Goal: Browse casually: Explore the website without a specific task or goal

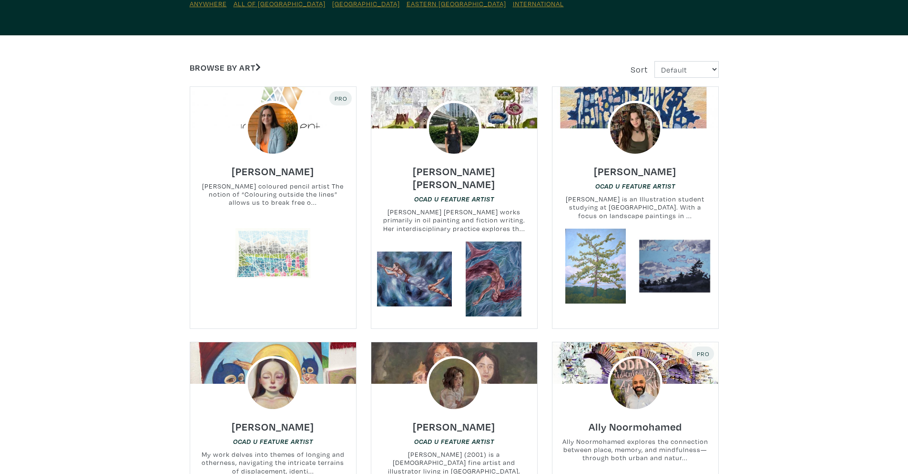
scroll to position [143, 0]
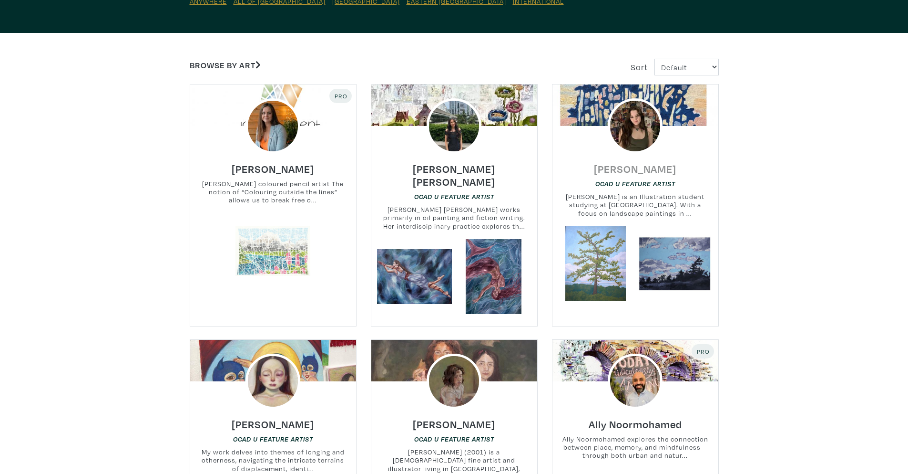
click at [626, 168] on h6 "Alyssa Wallace" at bounding box center [635, 168] width 82 height 13
click at [270, 170] on h6 "Jody Clement" at bounding box center [273, 168] width 82 height 13
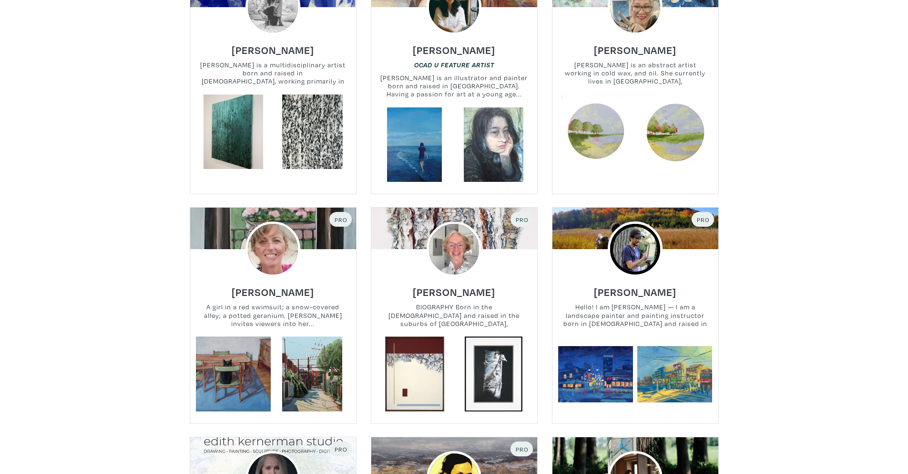
scroll to position [1049, 0]
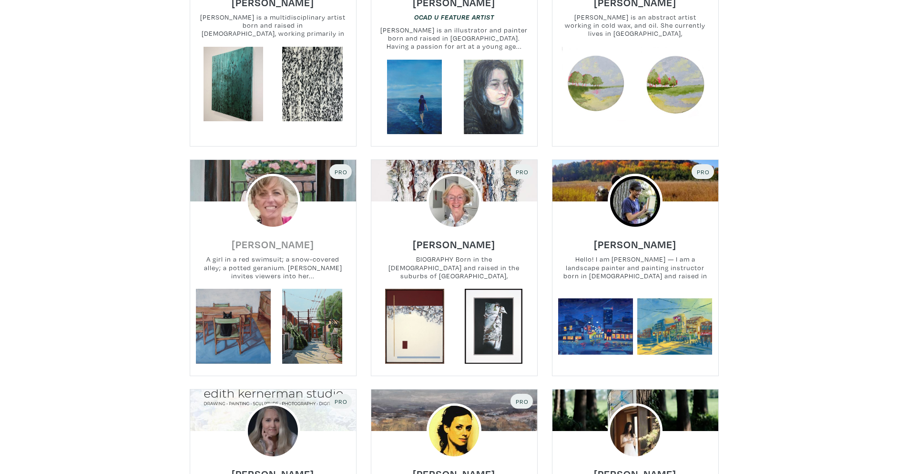
click at [253, 237] on h6 "Elspeth Sparling" at bounding box center [273, 243] width 82 height 13
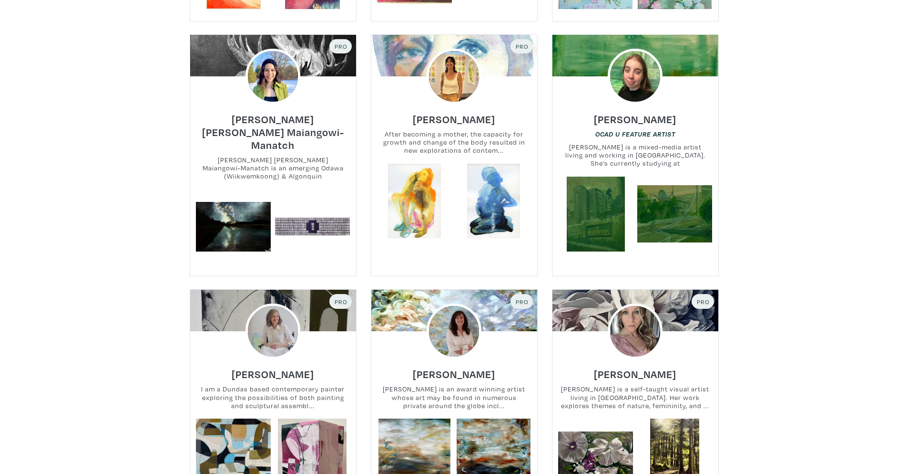
scroll to position [2575, 0]
click at [444, 113] on h6 "Alice Jennex" at bounding box center [454, 119] width 82 height 13
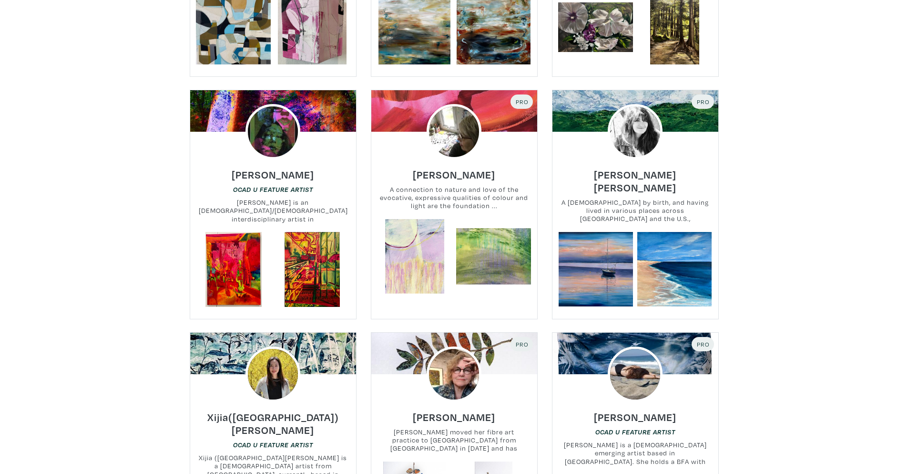
scroll to position [3195, 0]
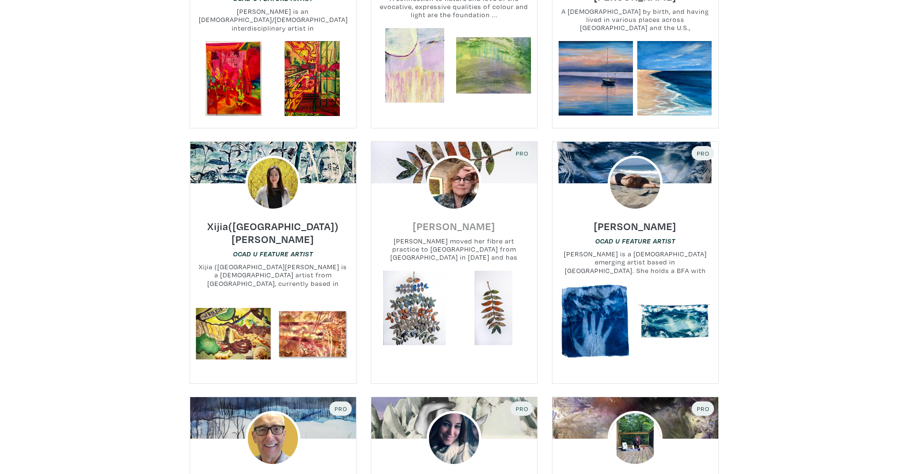
click at [436, 219] on h6 "Sheila Thompson" at bounding box center [454, 225] width 82 height 13
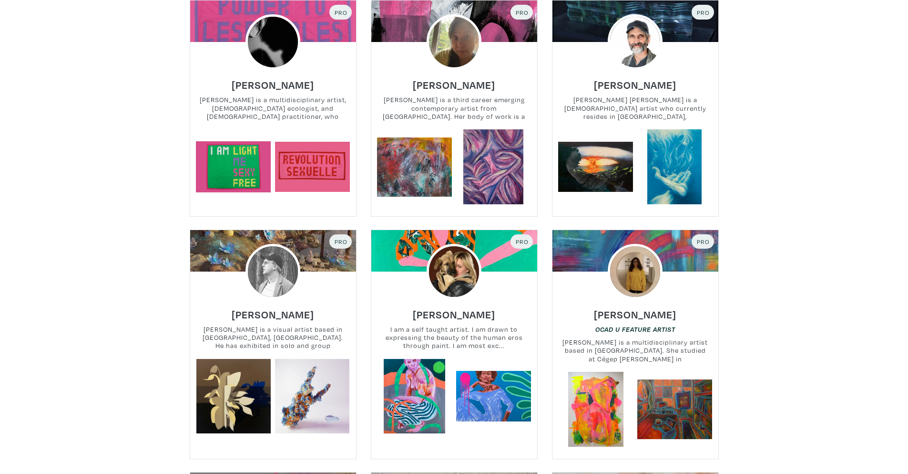
scroll to position [3958, 0]
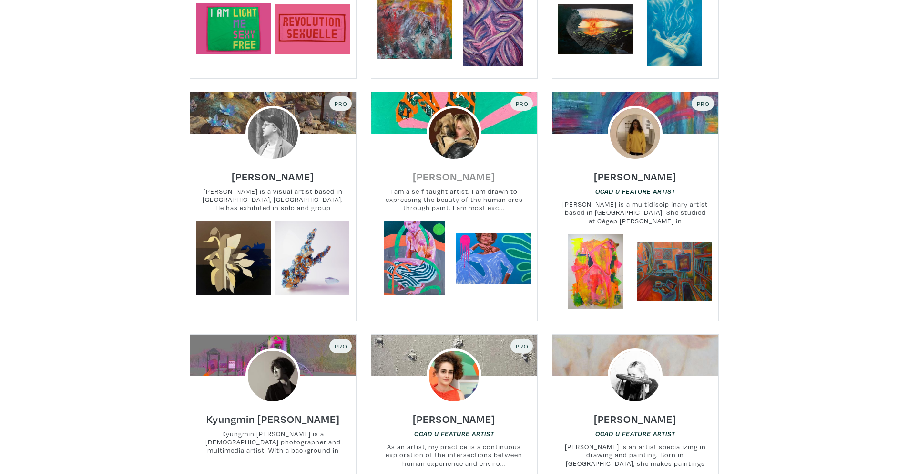
click at [425, 170] on h6 "Annette Dunlop" at bounding box center [454, 176] width 82 height 13
click at [308, 170] on h6 "Mackenzie Lenters" at bounding box center [273, 176] width 82 height 13
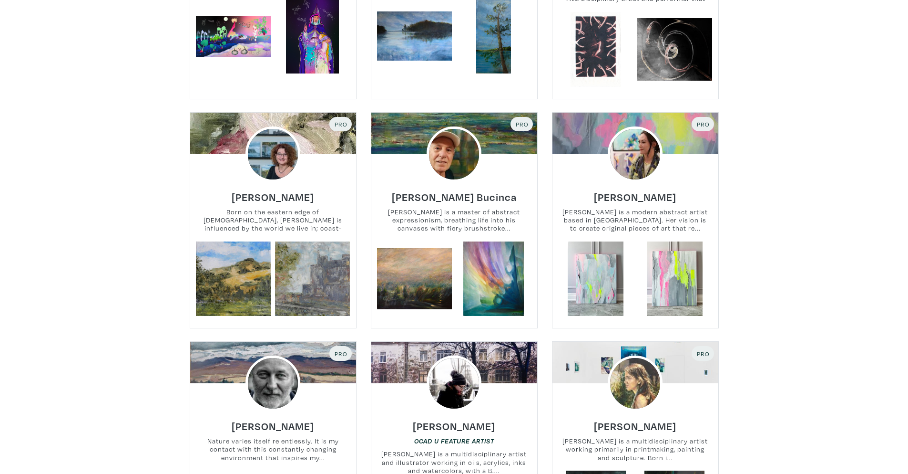
scroll to position [5627, 0]
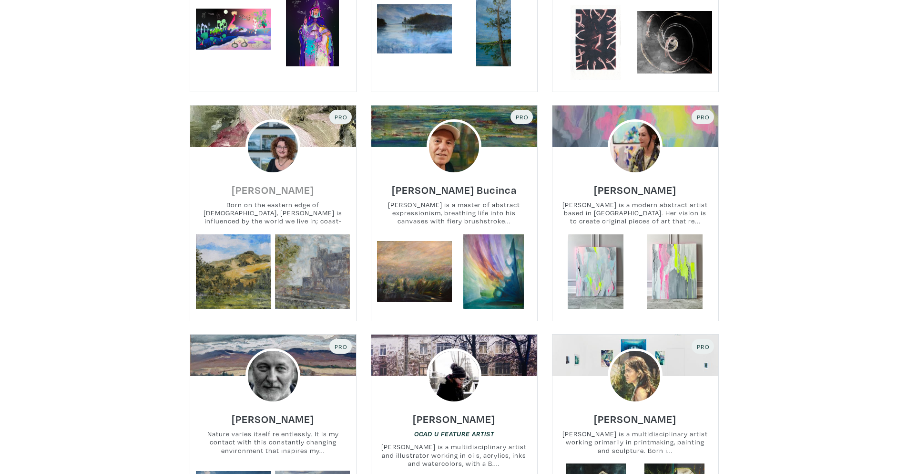
click at [236, 183] on h6 "Barbara Chapman" at bounding box center [273, 189] width 82 height 13
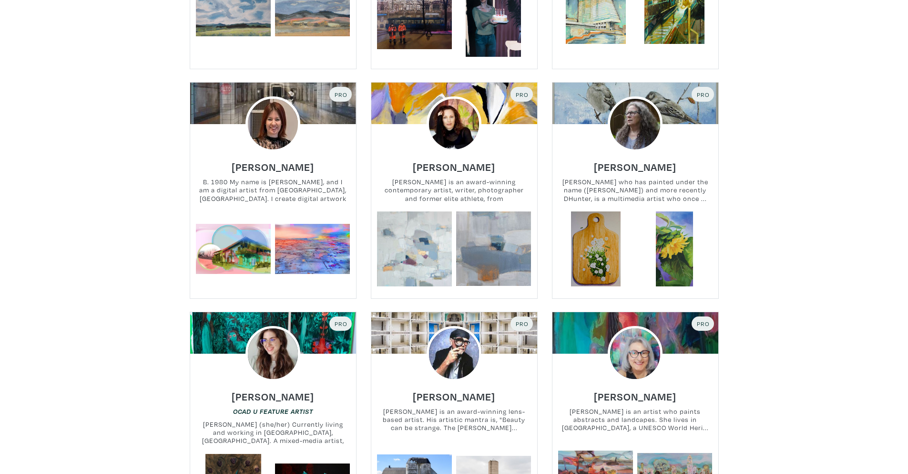
scroll to position [6104, 0]
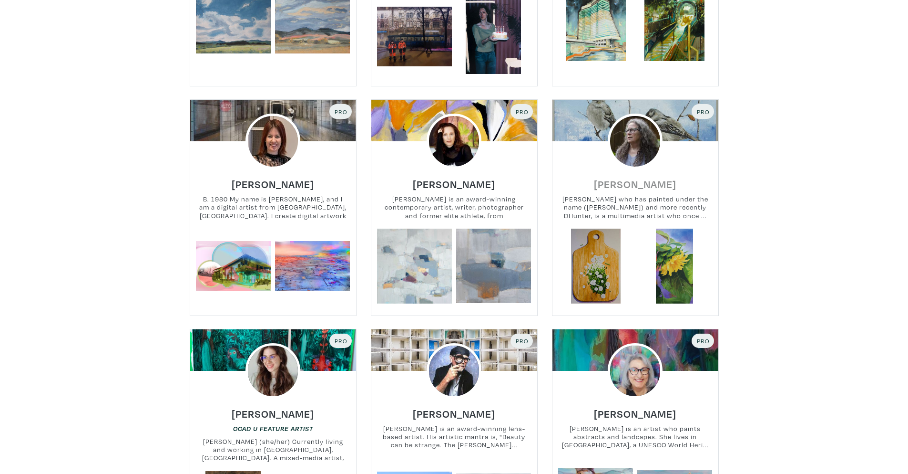
click at [620, 177] on h6 "Della Hunter" at bounding box center [635, 183] width 82 height 13
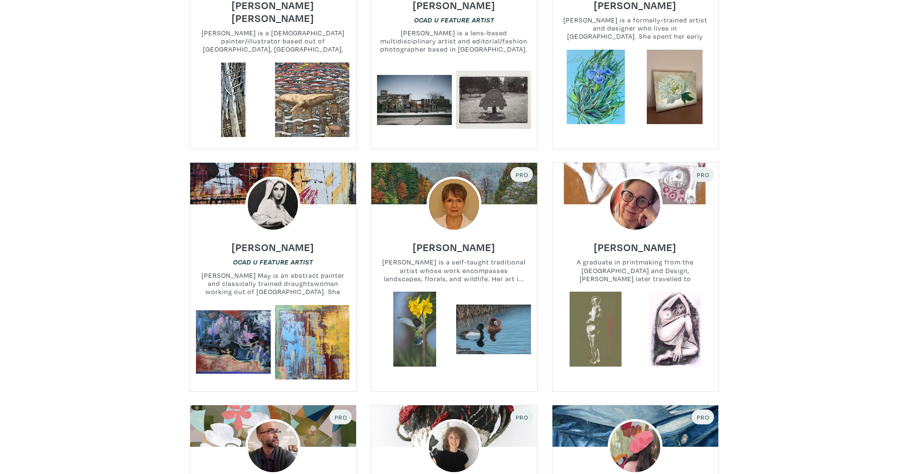
scroll to position [6772, 0]
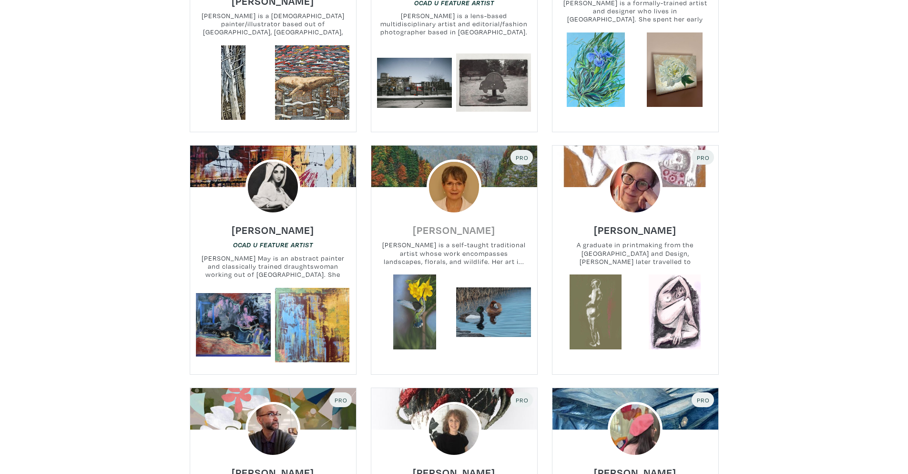
click at [443, 223] on h6 "Sherry Dube" at bounding box center [454, 229] width 82 height 13
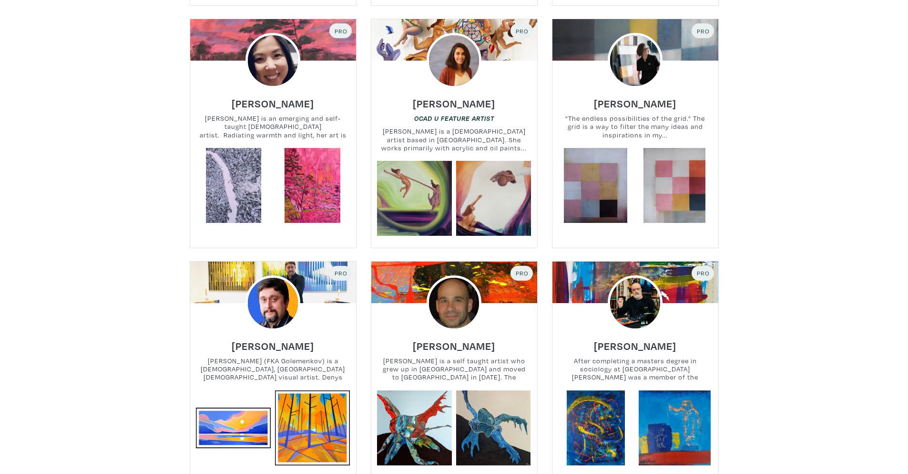
scroll to position [9204, 0]
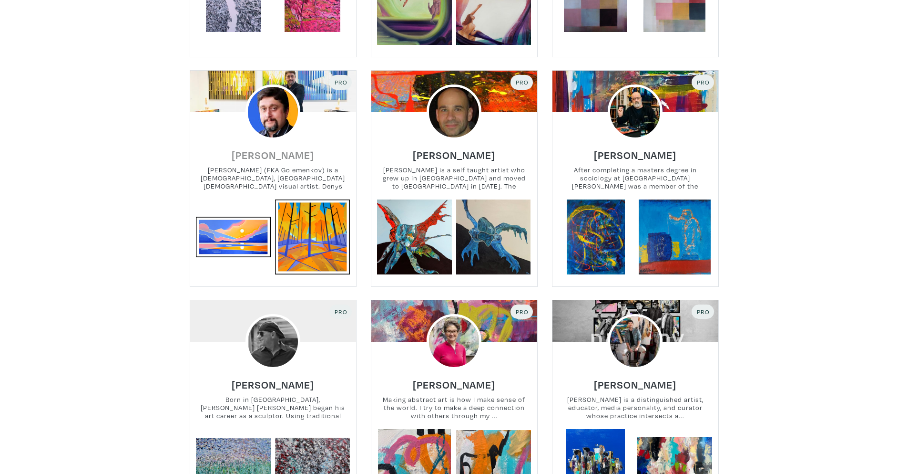
click at [277, 148] on h6 "Denys Golden" at bounding box center [273, 154] width 82 height 13
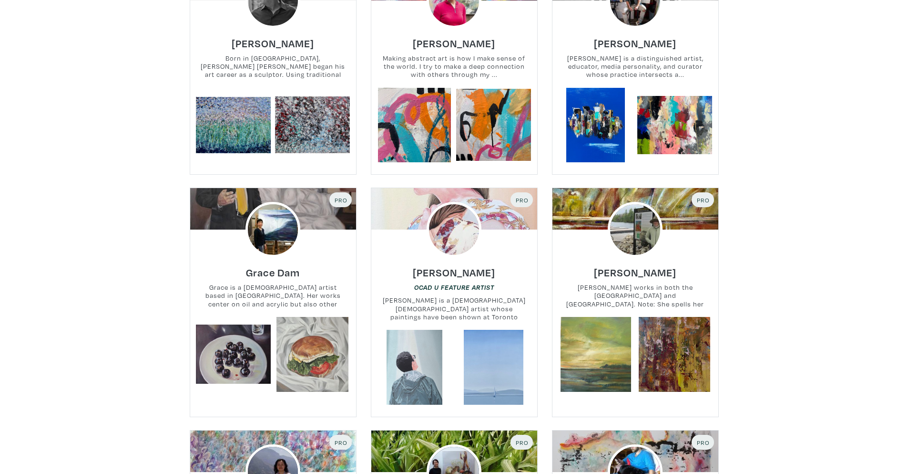
scroll to position [9633, 0]
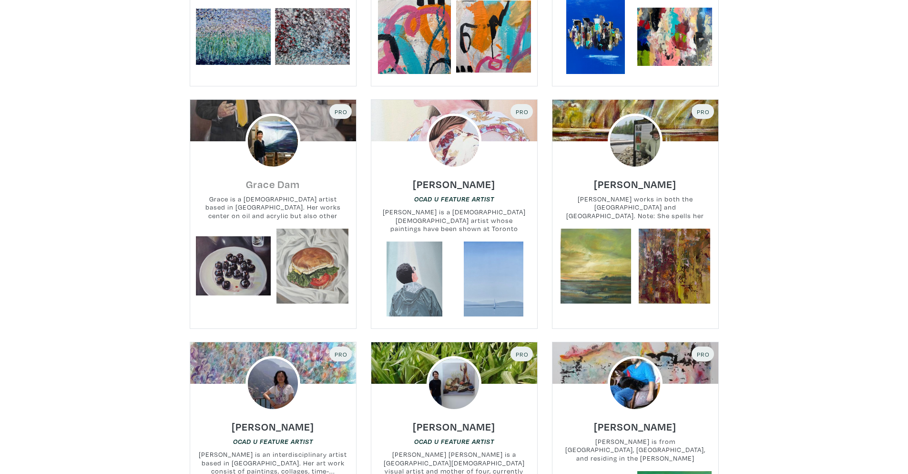
click at [258, 177] on h6 "Grace Dam" at bounding box center [273, 183] width 54 height 13
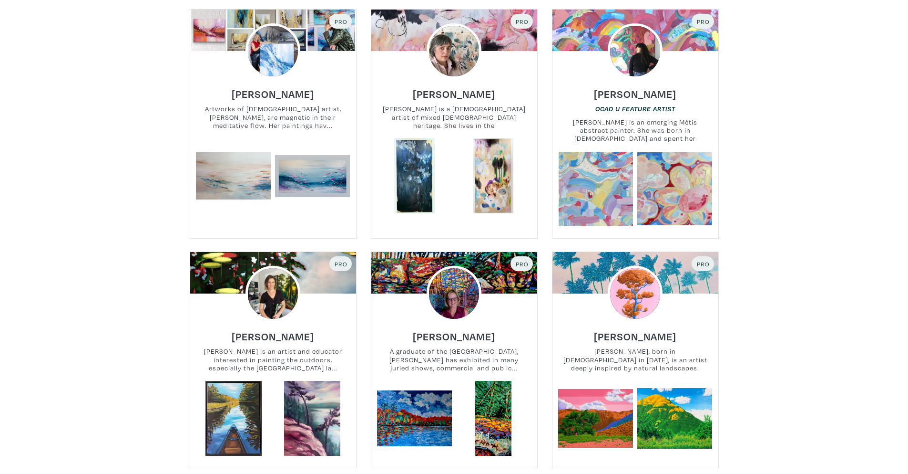
scroll to position [11683, 0]
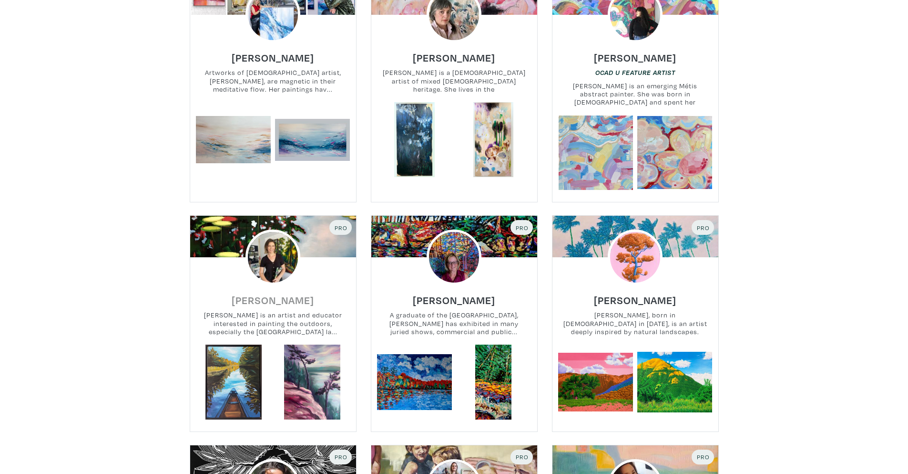
click at [257, 293] on h6 "Marta Stares" at bounding box center [273, 299] width 82 height 13
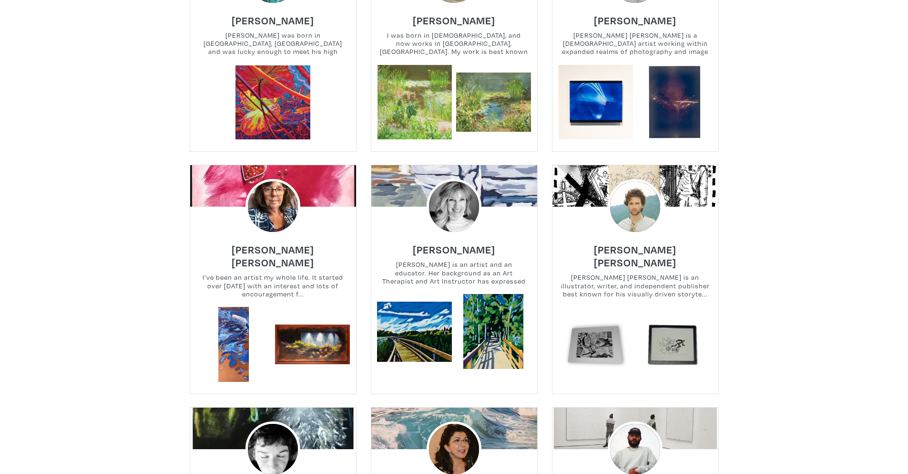
scroll to position [14878, 0]
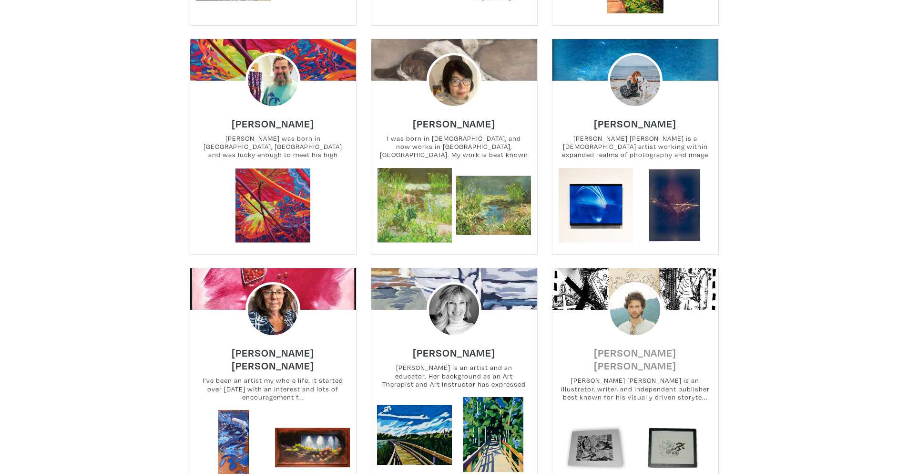
click at [598, 346] on h6 "Fisher Monahan" at bounding box center [636, 359] width 166 height 26
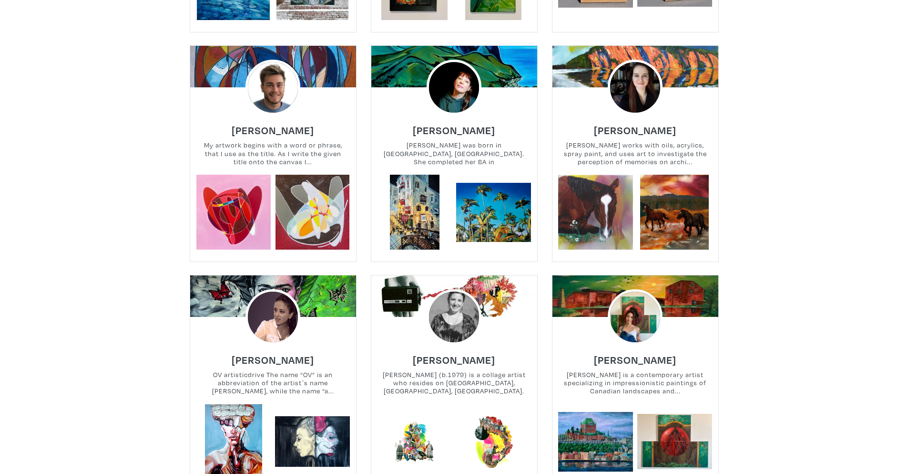
scroll to position [15927, 0]
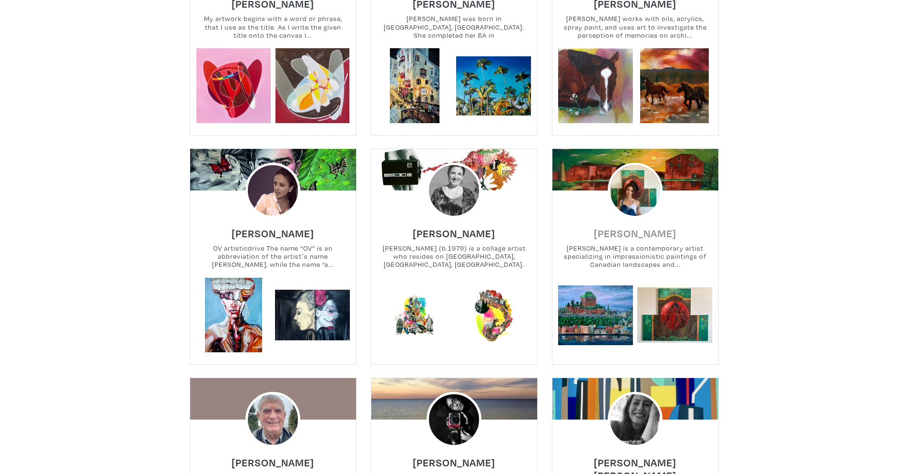
click at [610, 227] on h6 "Angelica Candido" at bounding box center [635, 233] width 82 height 13
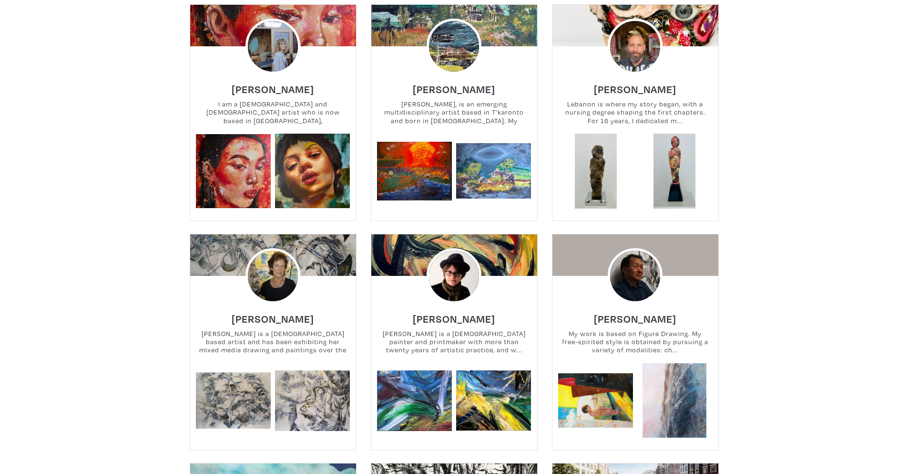
scroll to position [20124, 0]
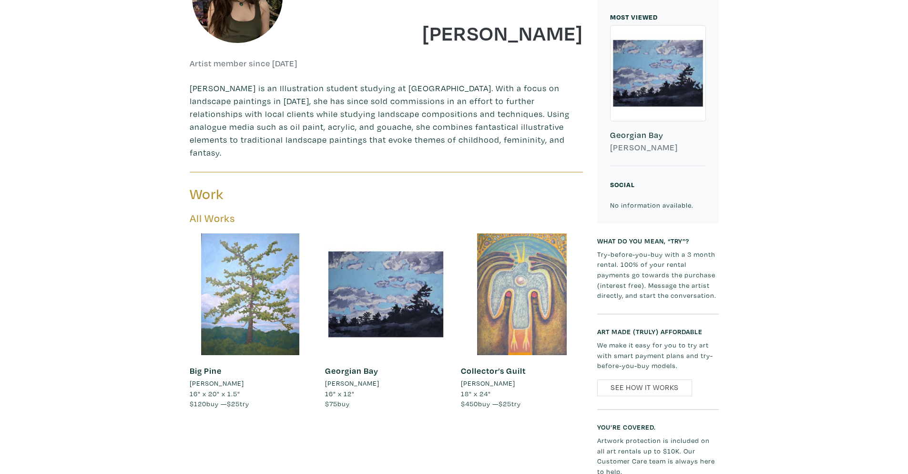
scroll to position [381, 0]
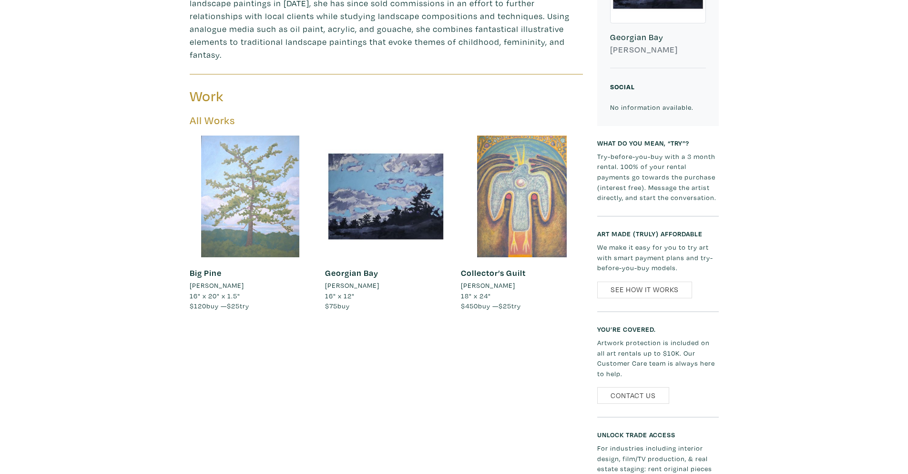
click at [202, 183] on div at bounding box center [251, 196] width 122 height 122
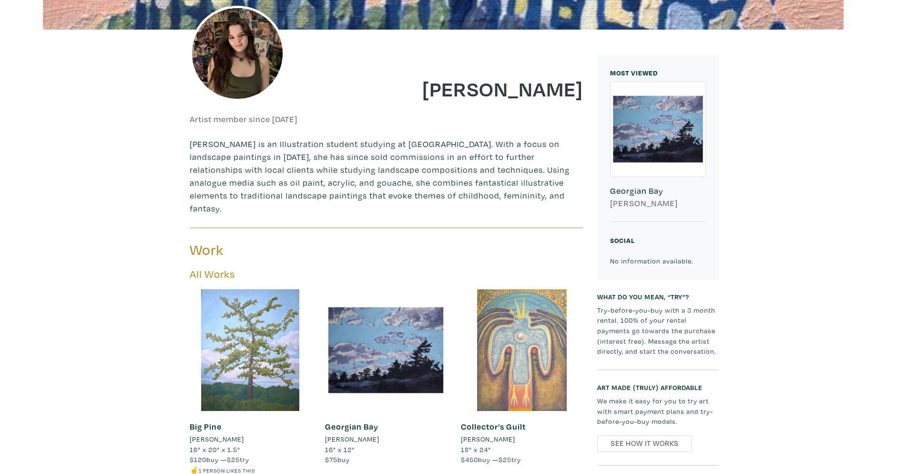
scroll to position [141, 0]
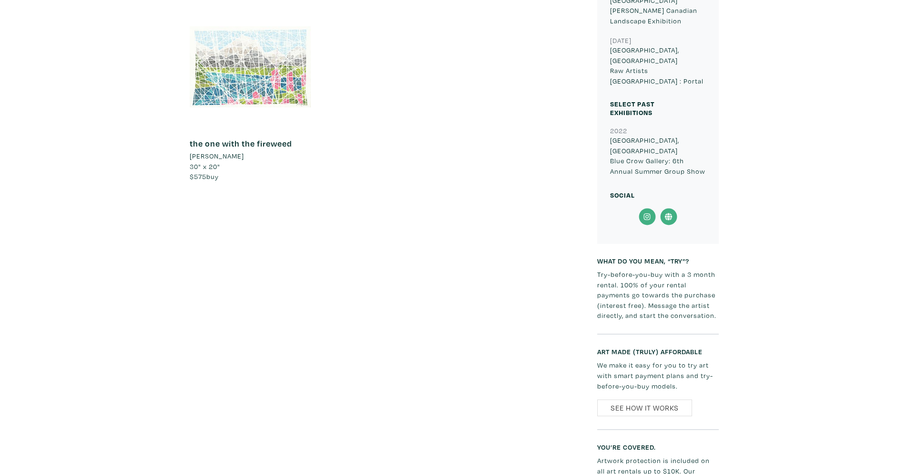
scroll to position [525, 0]
click at [667, 213] on icon at bounding box center [668, 216] width 7 height 7
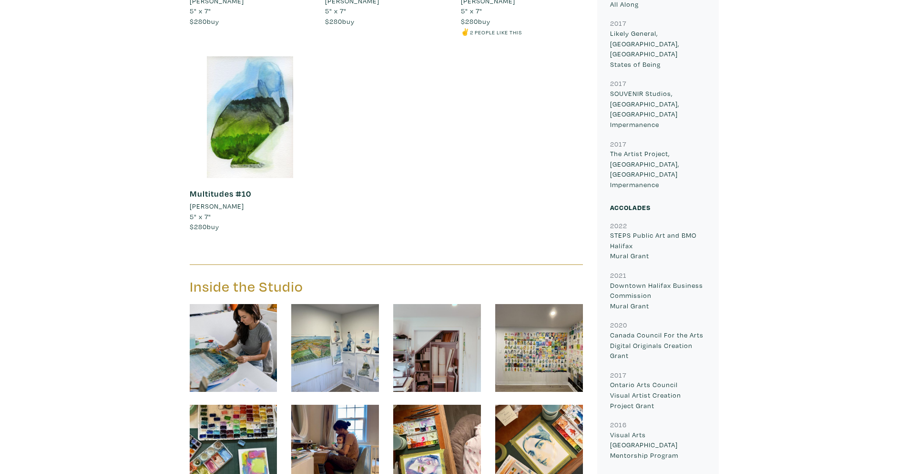
scroll to position [1192, 0]
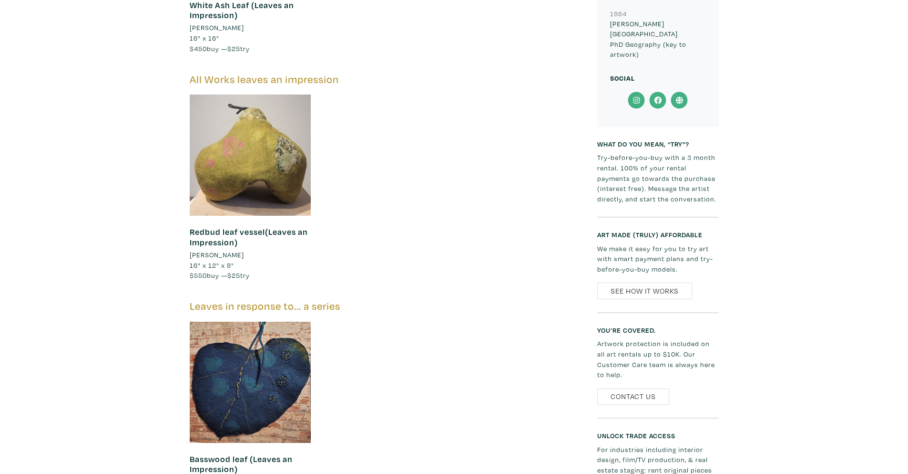
scroll to position [1097, 0]
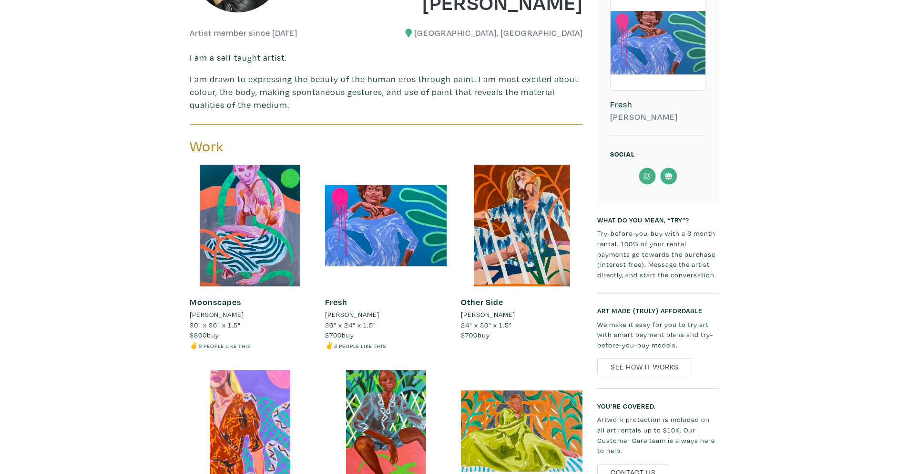
scroll to position [238, 0]
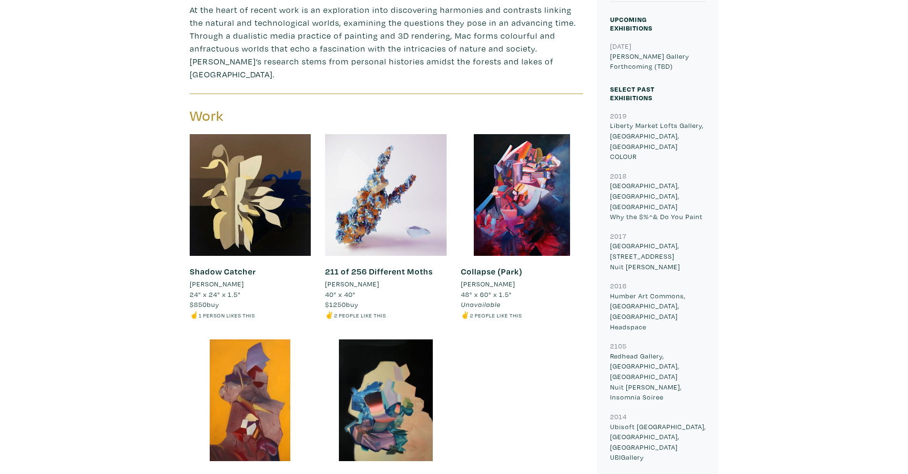
scroll to position [286, 0]
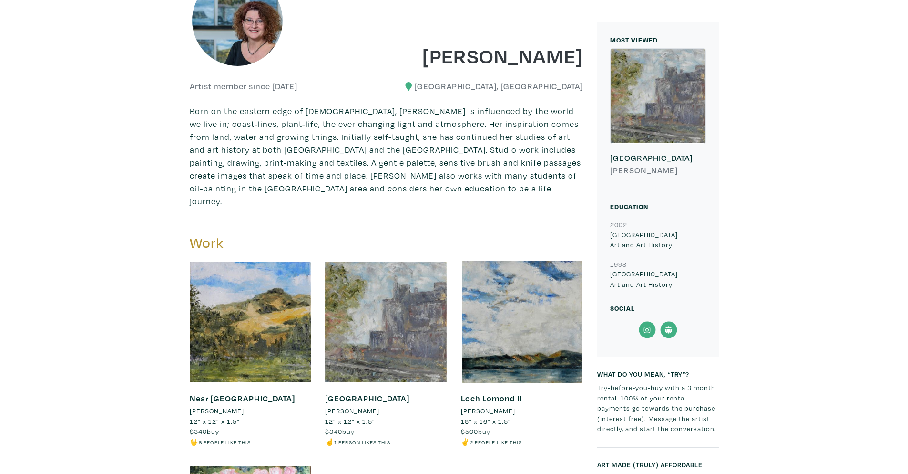
scroll to position [48, 0]
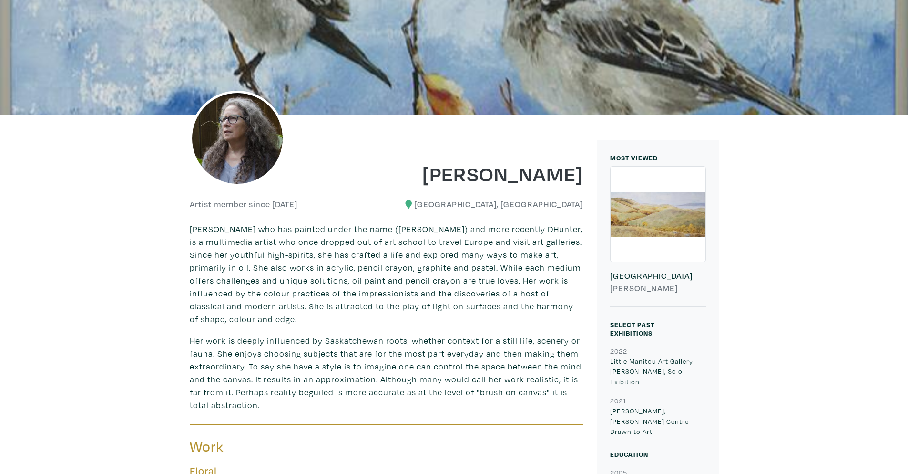
scroll to position [48, 0]
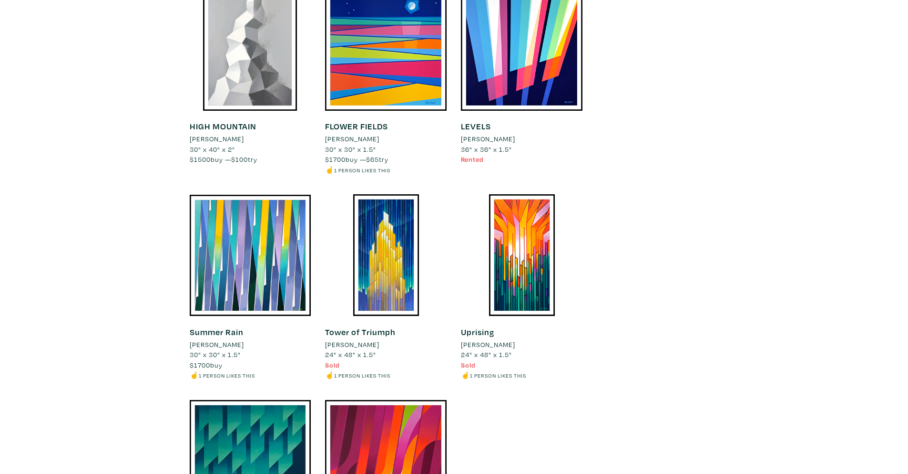
scroll to position [3910, 0]
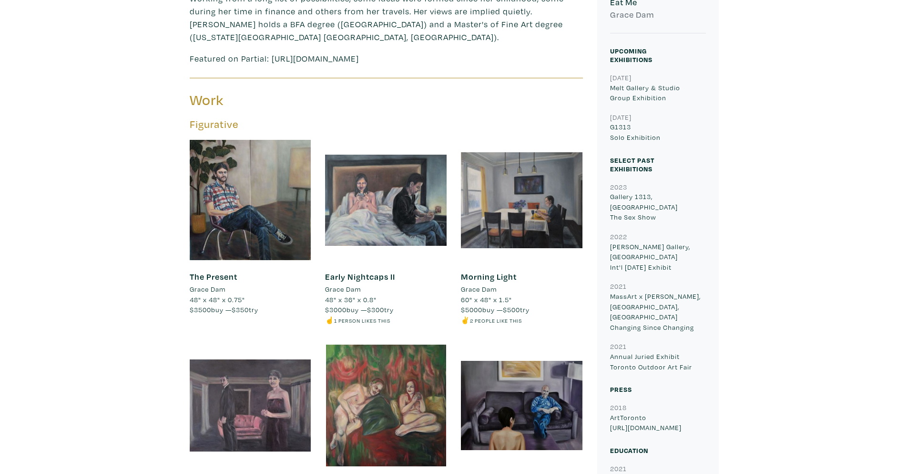
scroll to position [477, 0]
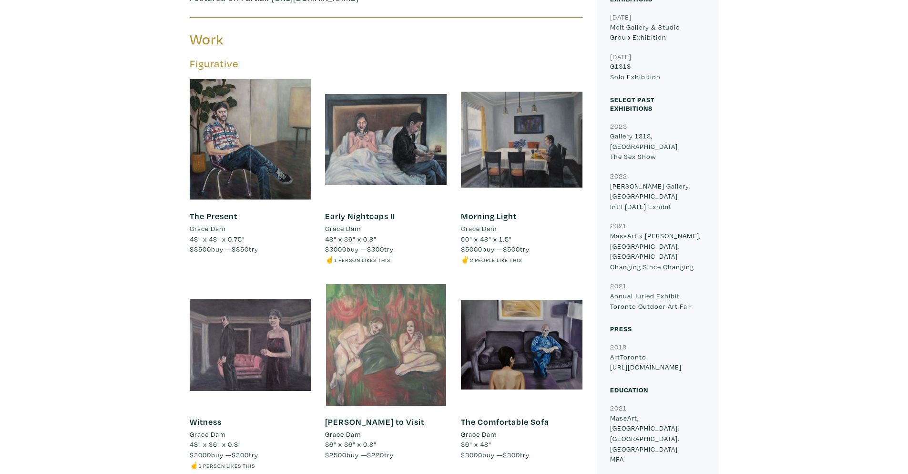
click at [340, 309] on div at bounding box center [386, 345] width 122 height 122
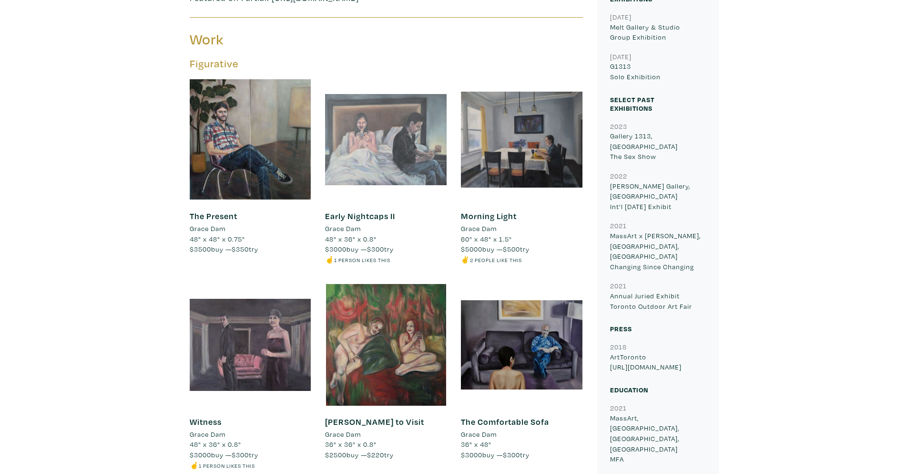
click at [393, 148] on div at bounding box center [386, 140] width 122 height 122
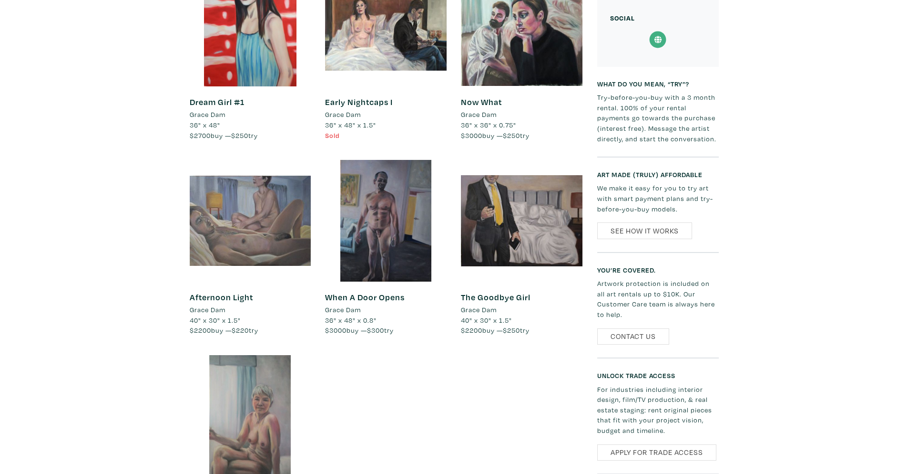
scroll to position [1097, 0]
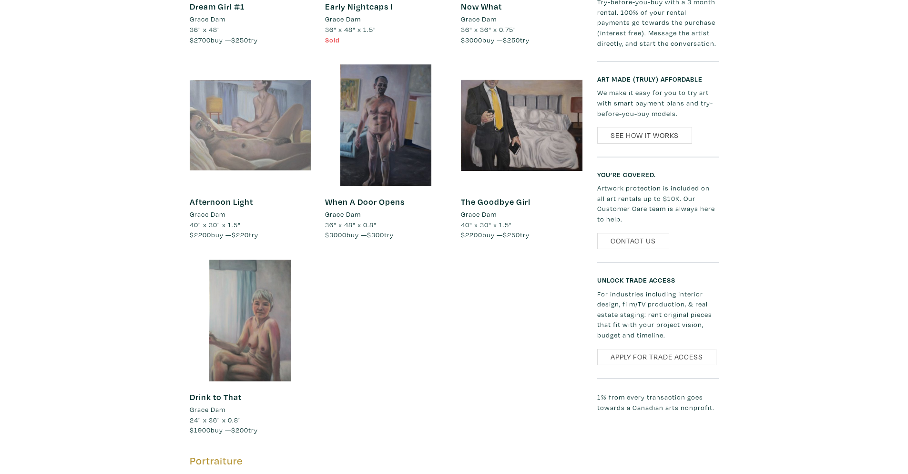
click at [210, 128] on div at bounding box center [251, 125] width 122 height 122
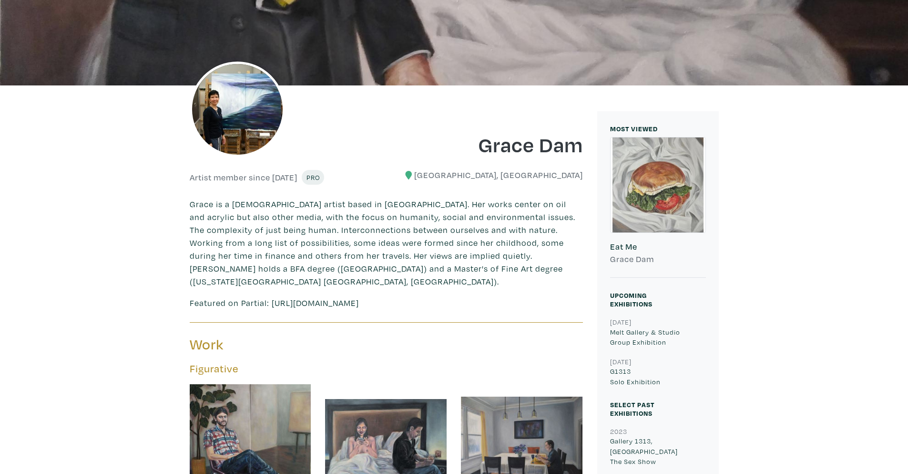
scroll to position [0, 0]
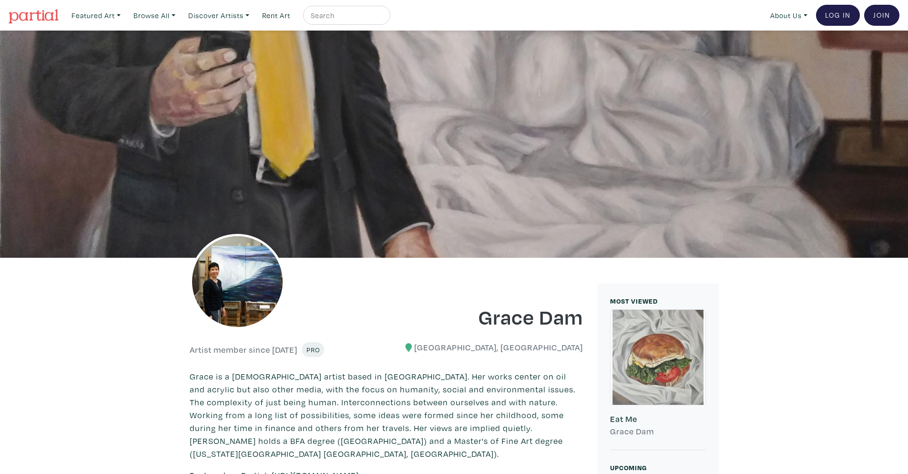
drag, startPoint x: 248, startPoint y: 265, endPoint x: 268, endPoint y: 242, distance: 29.7
click at [247, 265] on img at bounding box center [237, 281] width 95 height 95
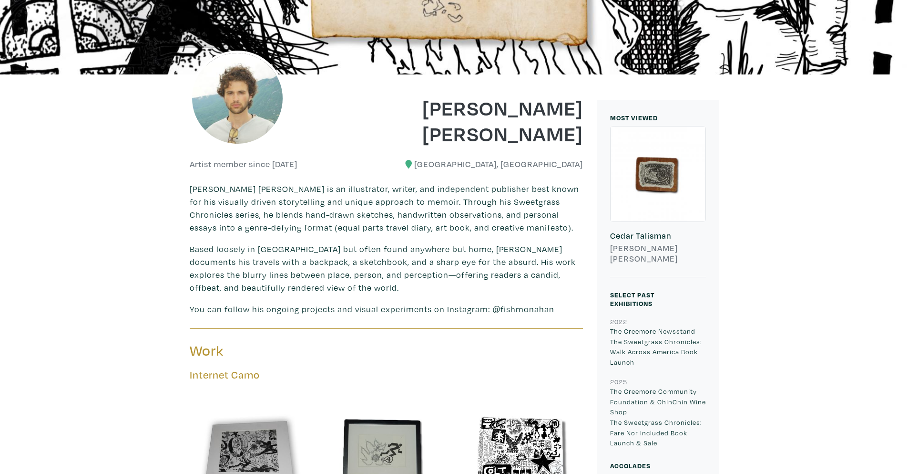
scroll to position [191, 0]
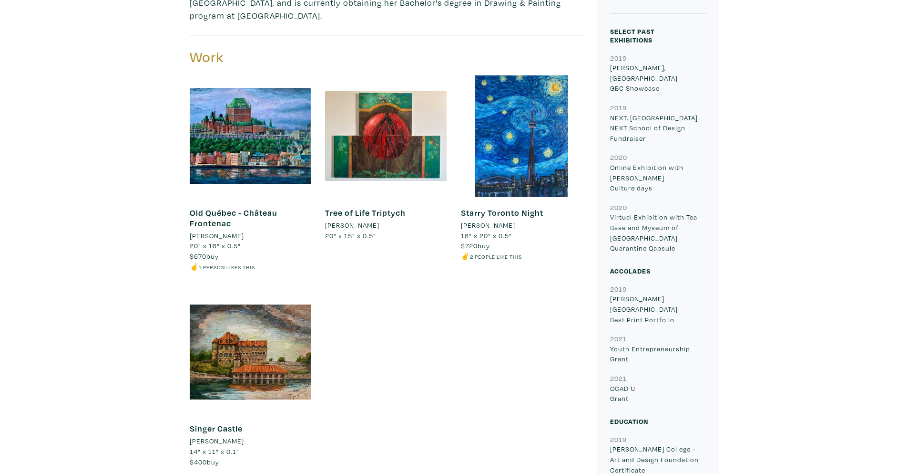
scroll to position [429, 0]
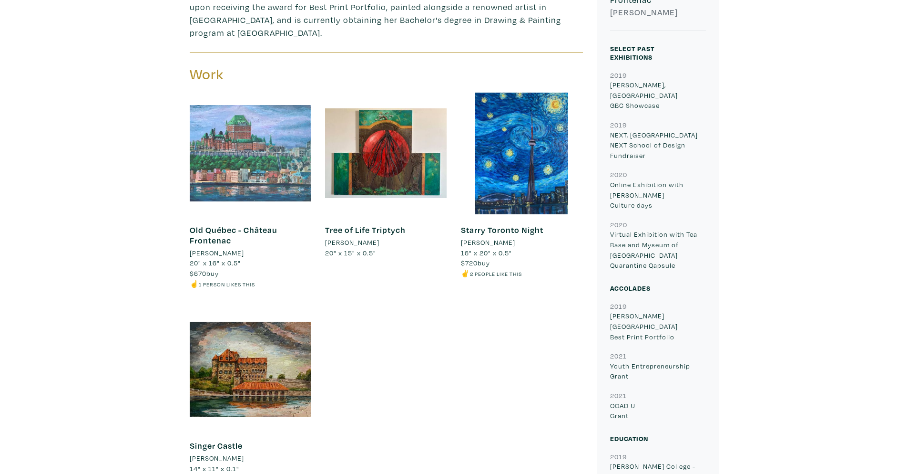
click at [246, 140] on div at bounding box center [251, 154] width 122 height 122
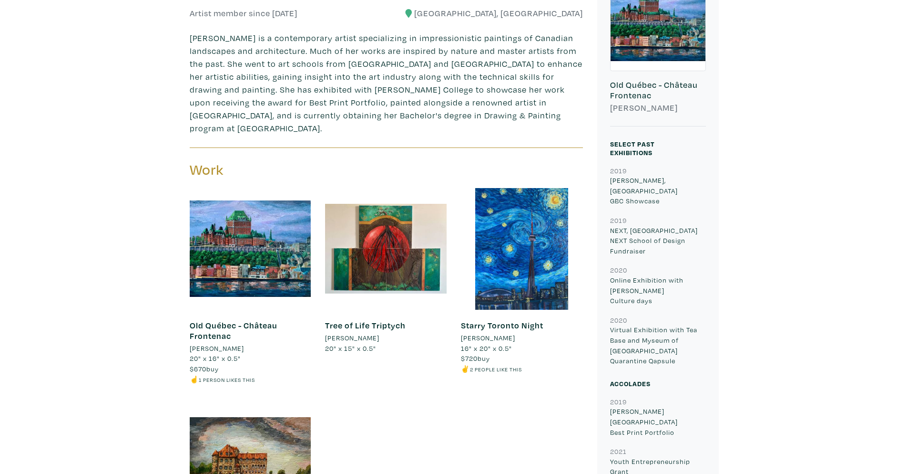
scroll to position [0, 0]
